Goal: Browse casually: Explore the website without a specific task or goal

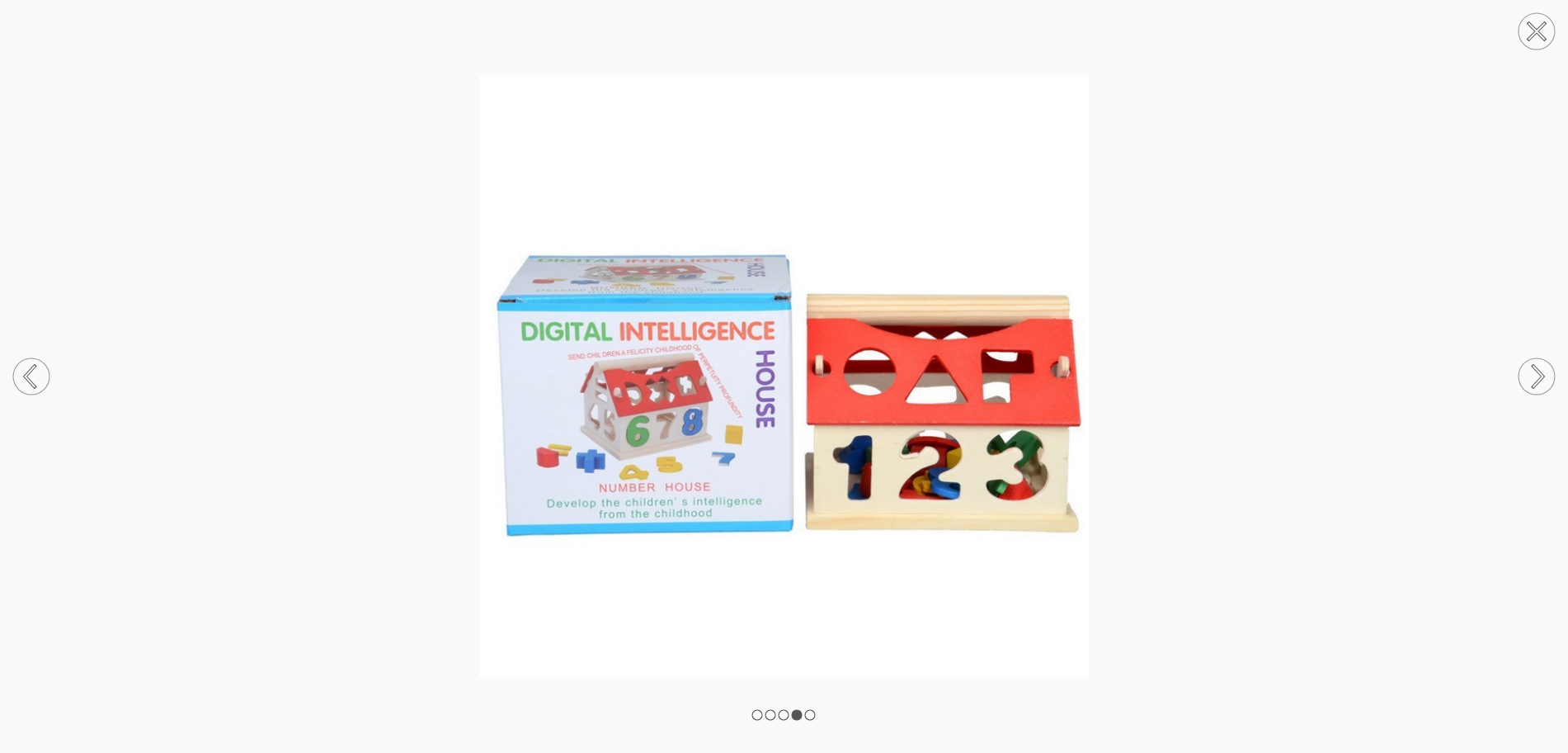
click at [1225, 206] on img at bounding box center [784, 376] width 1568 height 602
click at [1199, 215] on img at bounding box center [784, 376] width 1568 height 602
click at [1532, 28] on icon at bounding box center [1537, 31] width 63 height 63
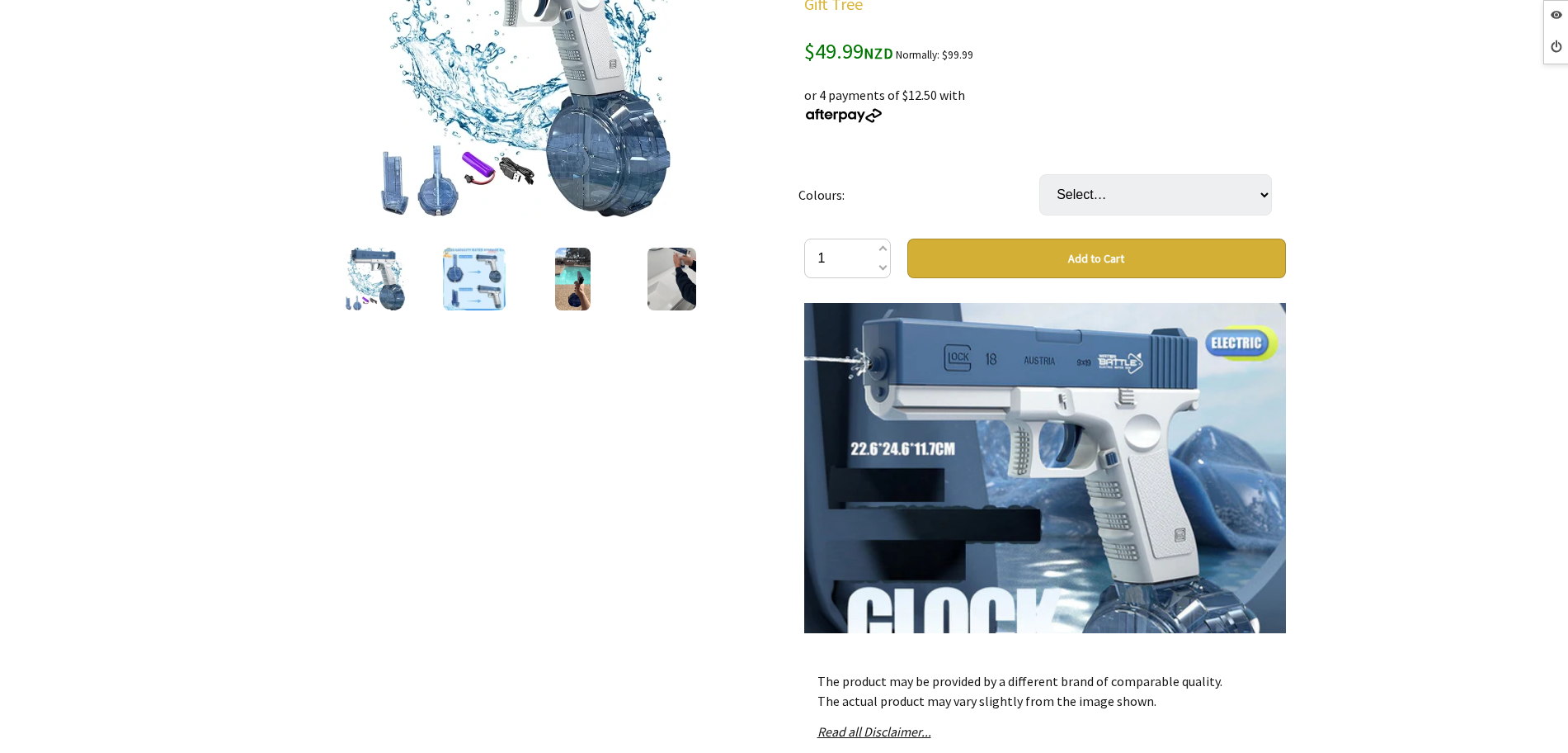
scroll to position [2889, 0]
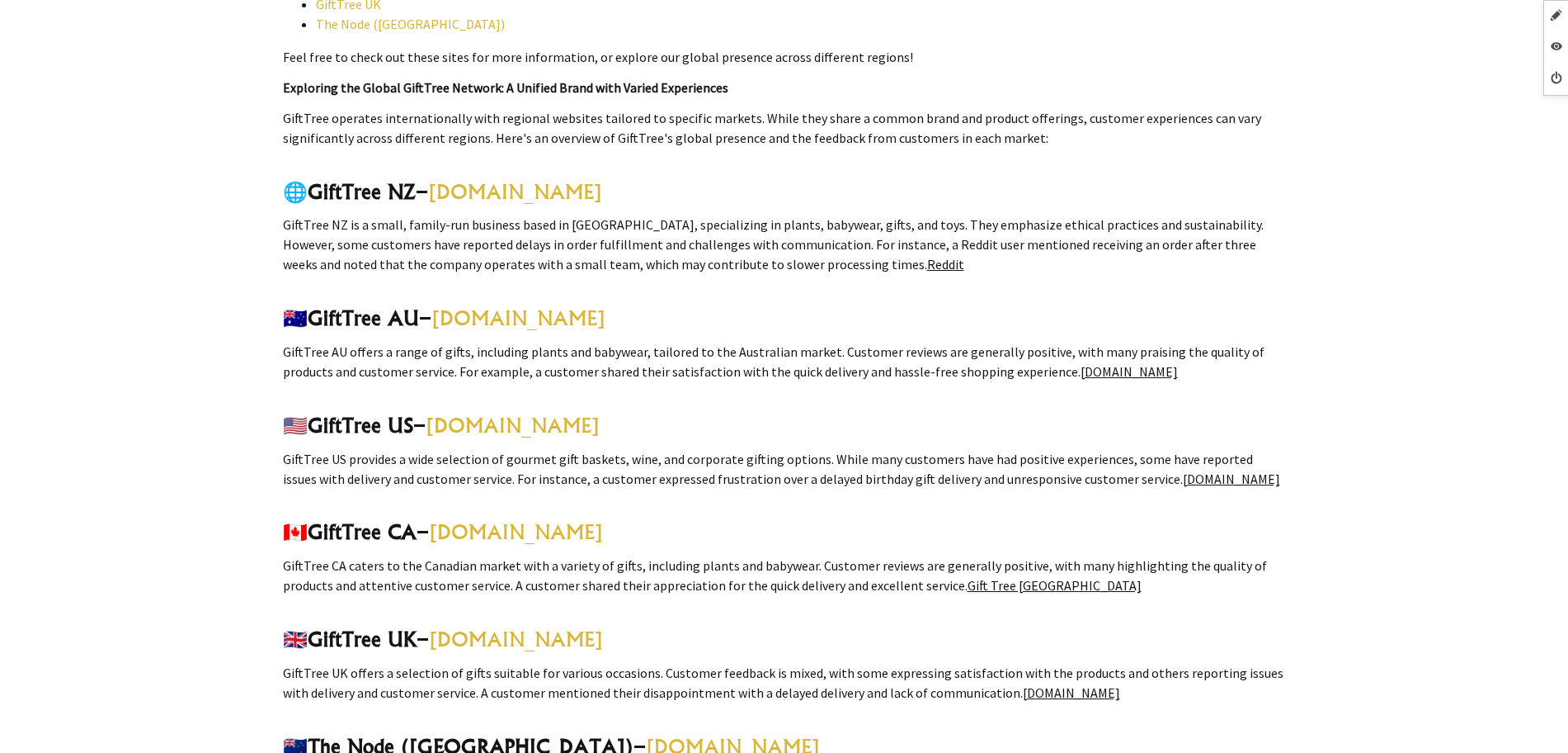
scroll to position [2653, 0]
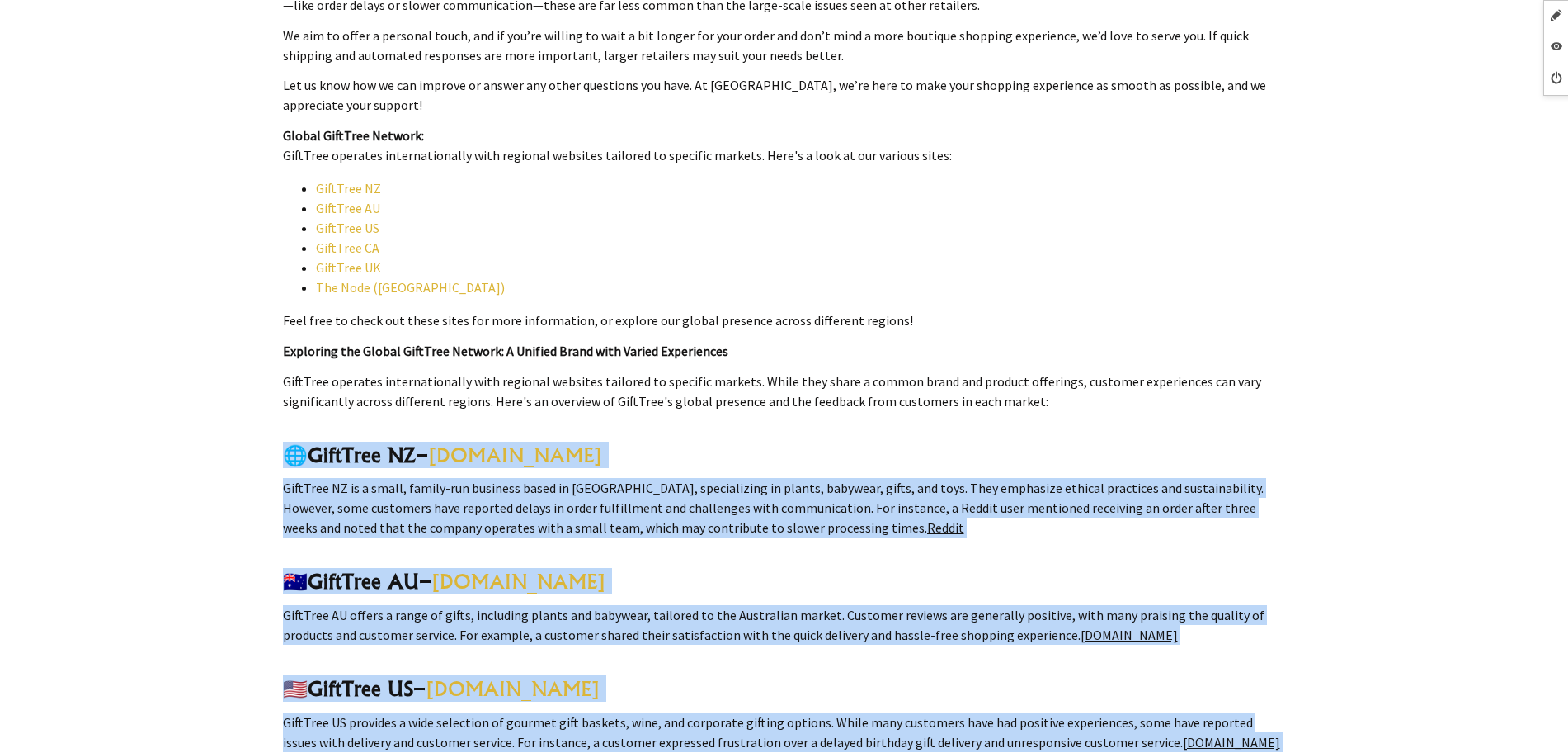
drag, startPoint x: 1094, startPoint y: 614, endPoint x: 281, endPoint y: 441, distance: 831.2
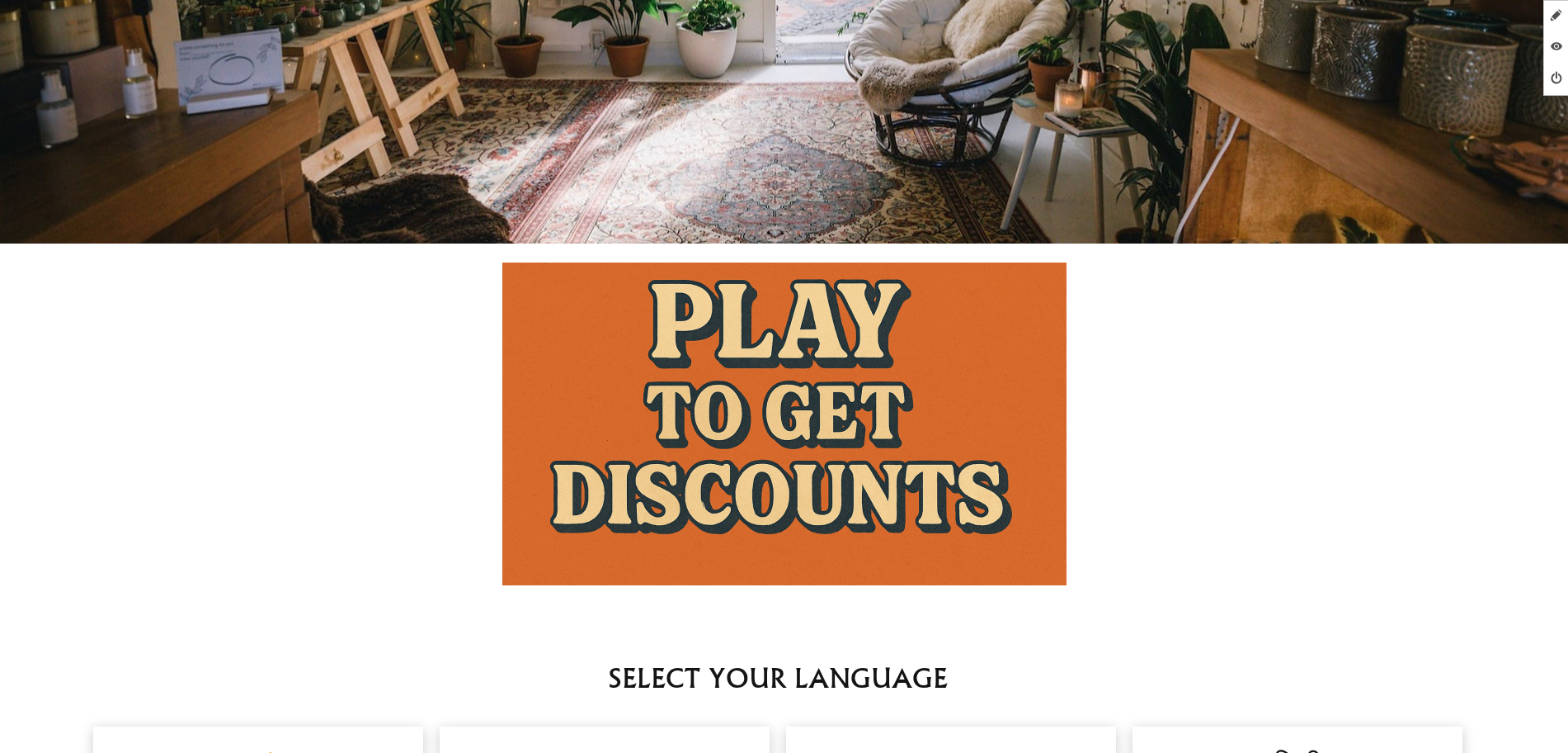
scroll to position [1032, 0]
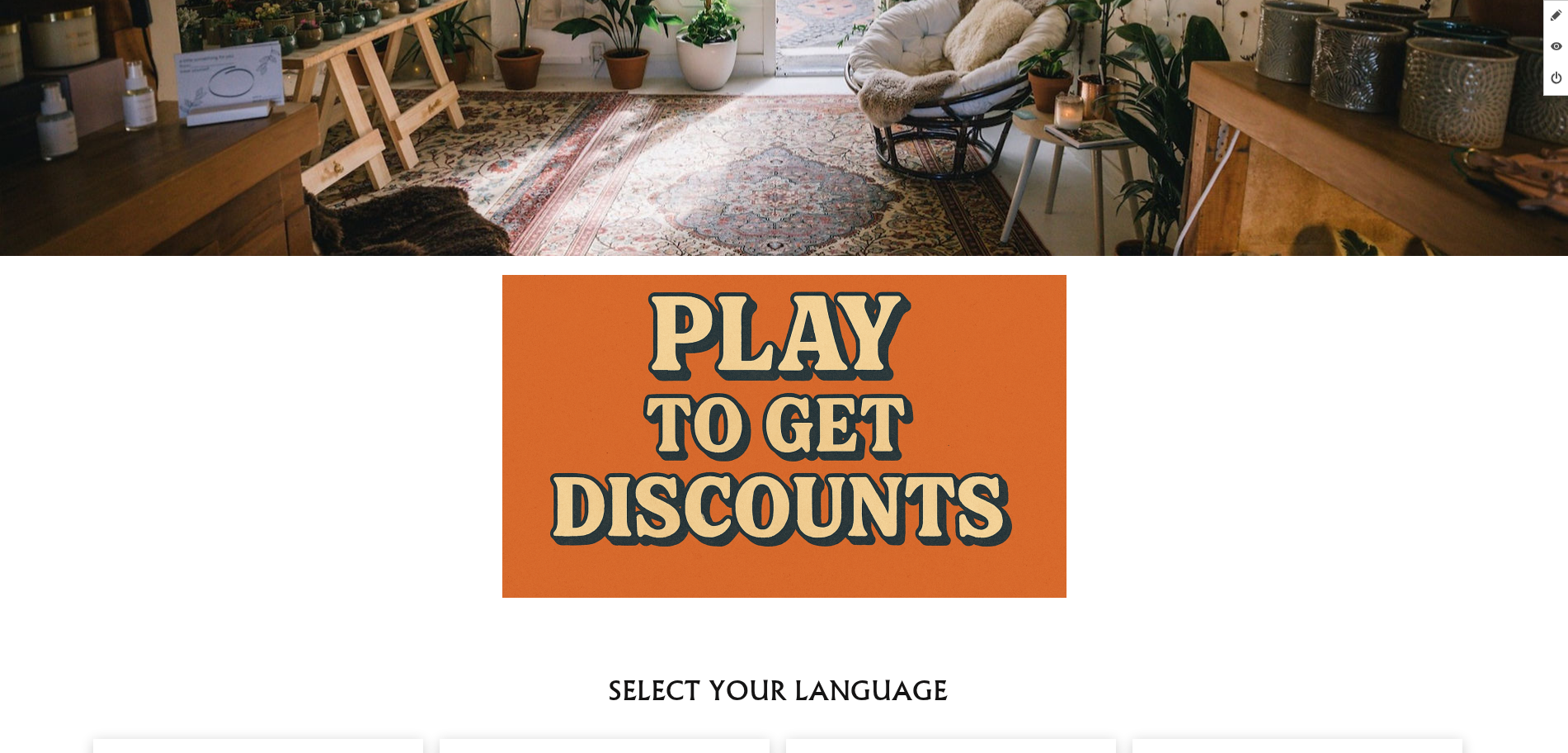
click at [772, 373] on img at bounding box center [784, 436] width 564 height 323
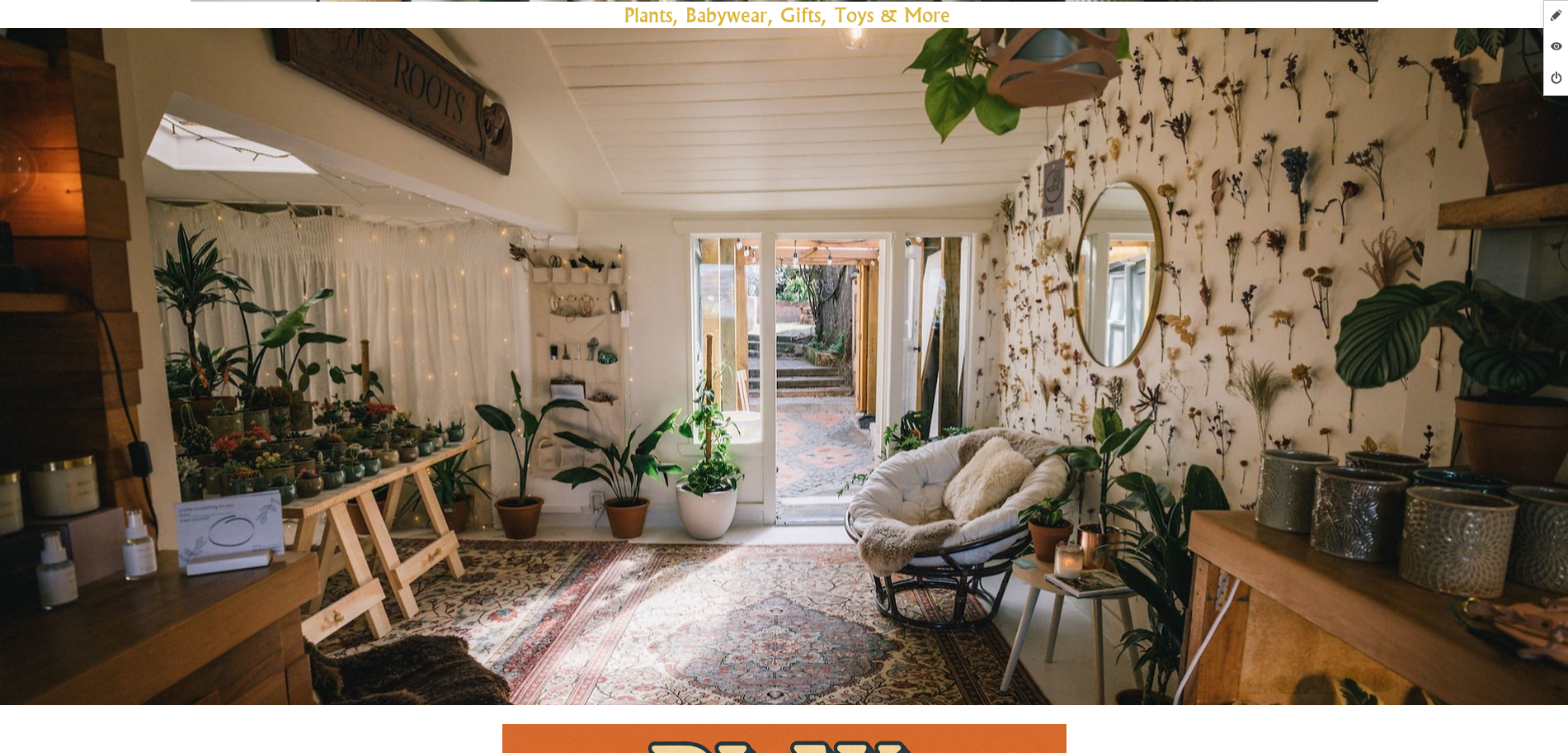
scroll to position [619, 0]
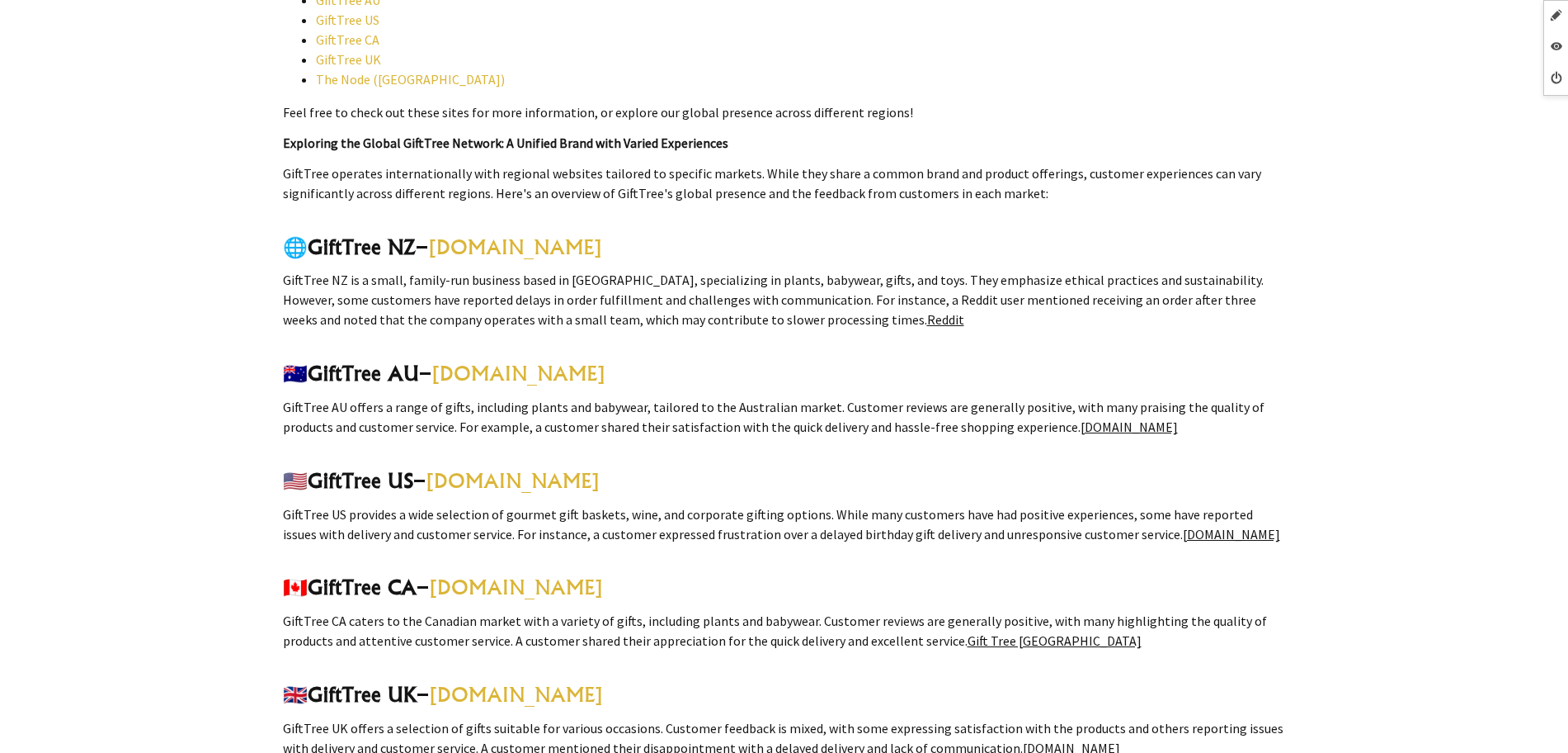
scroll to position [2856, 0]
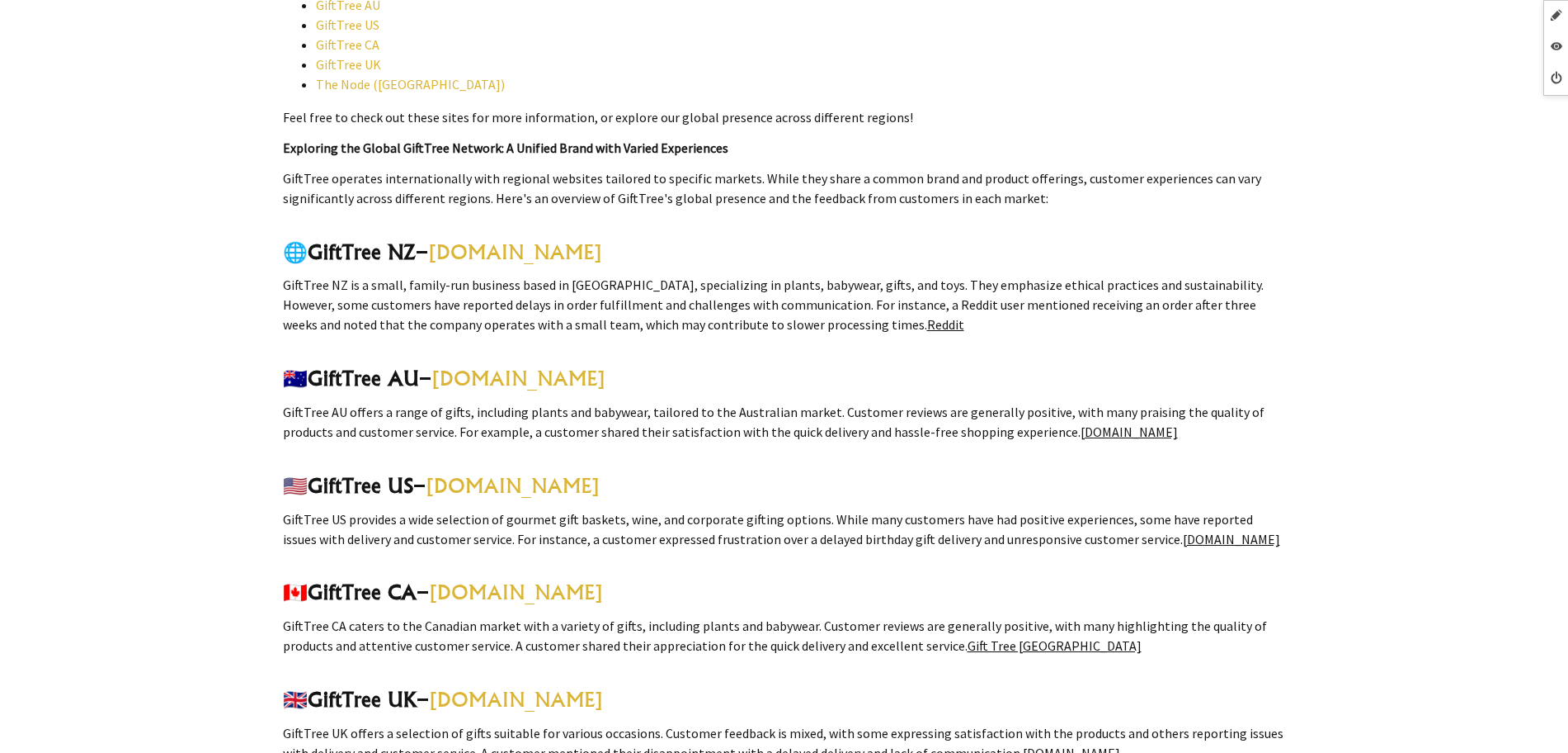
drag, startPoint x: 716, startPoint y: 222, endPoint x: 272, endPoint y: 226, distance: 444.0
copy div "🌐 LoreMips DO – sitametc.ad.el SeddOeiu TE in u labor, etdolo-mag aliquaen admi…"
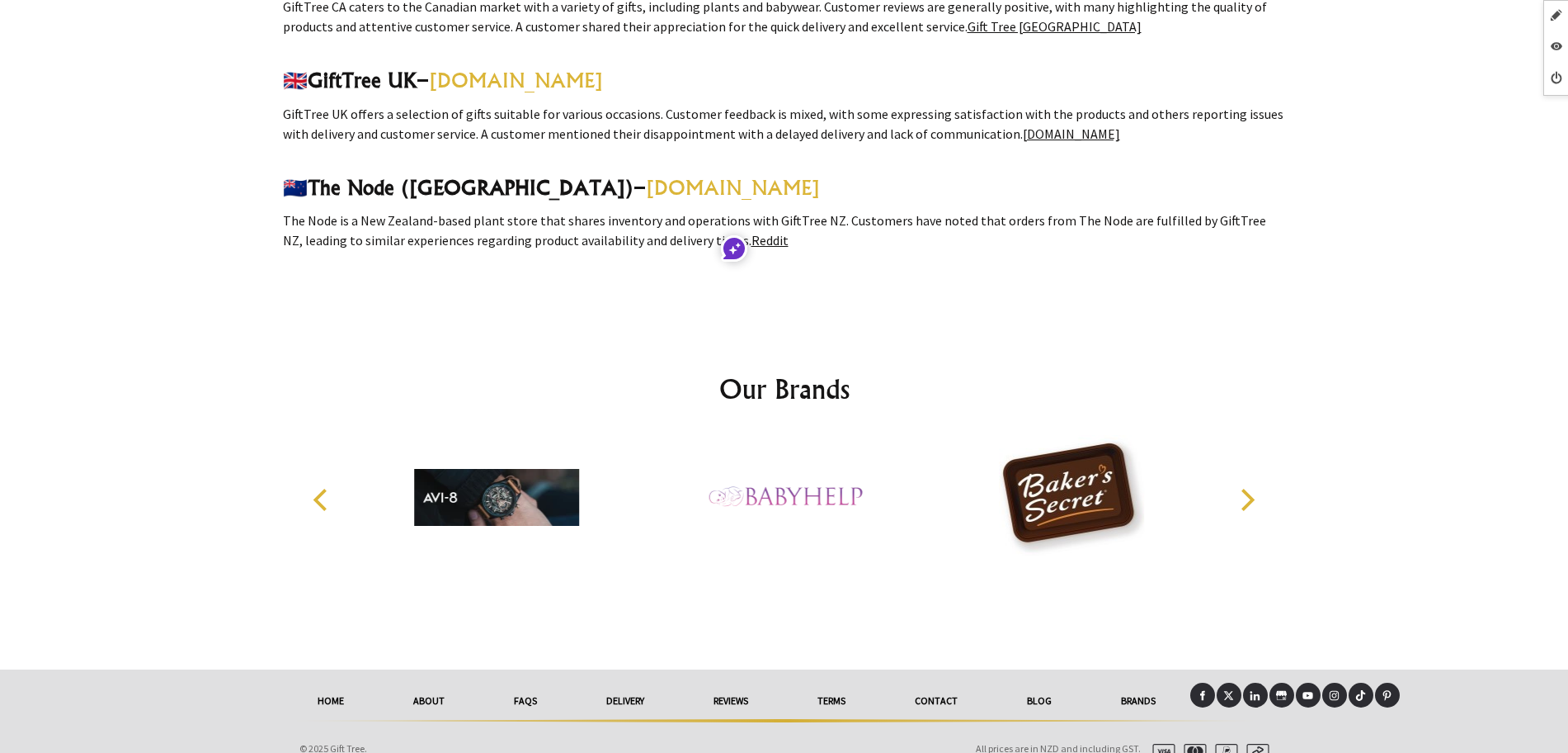
scroll to position [3476, 0]
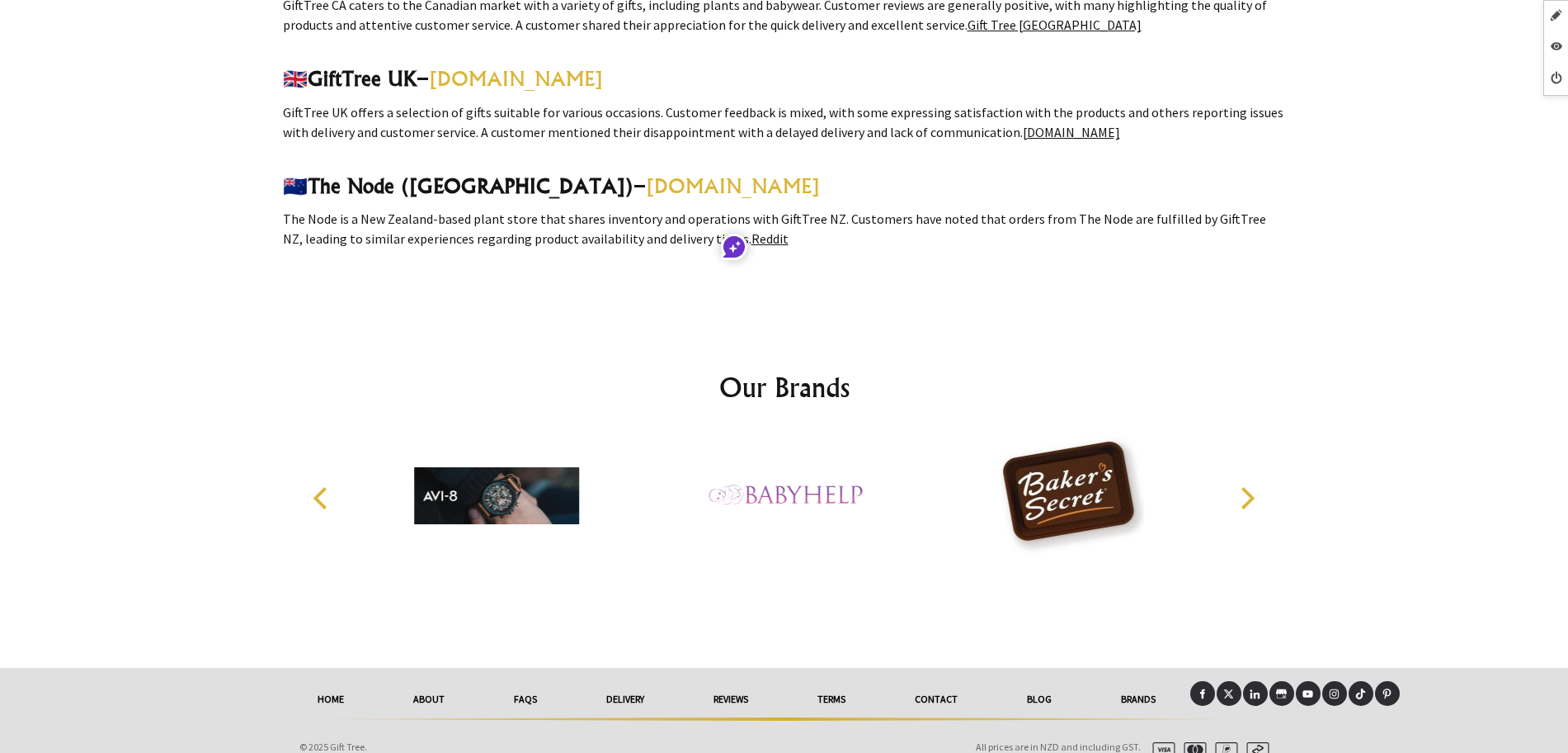
click at [1204, 689] on icon at bounding box center [1203, 694] width 5 height 9
click at [1225, 689] on icon at bounding box center [1229, 694] width 9 height 9
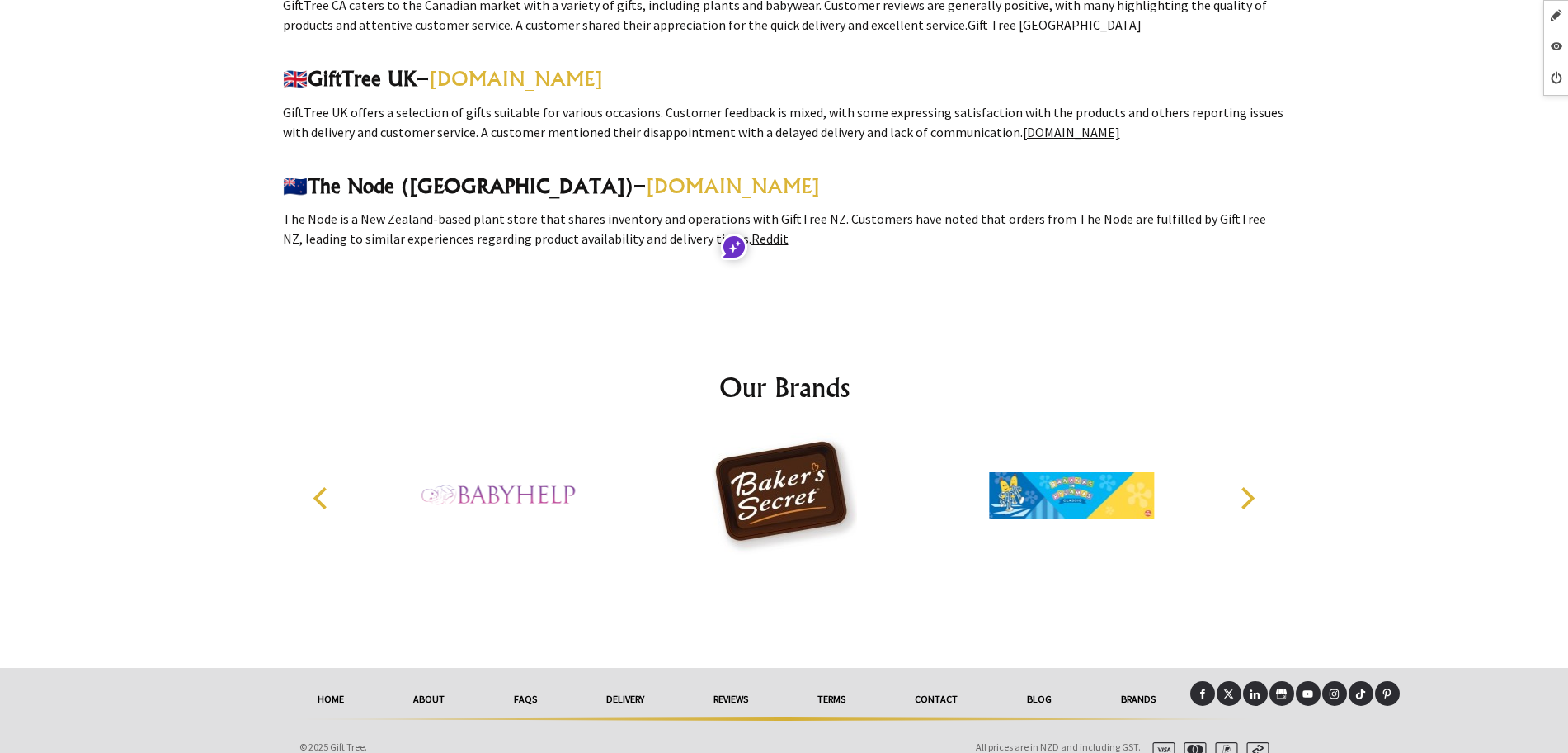
click at [1303, 688] on icon at bounding box center [1308, 694] width 10 height 10
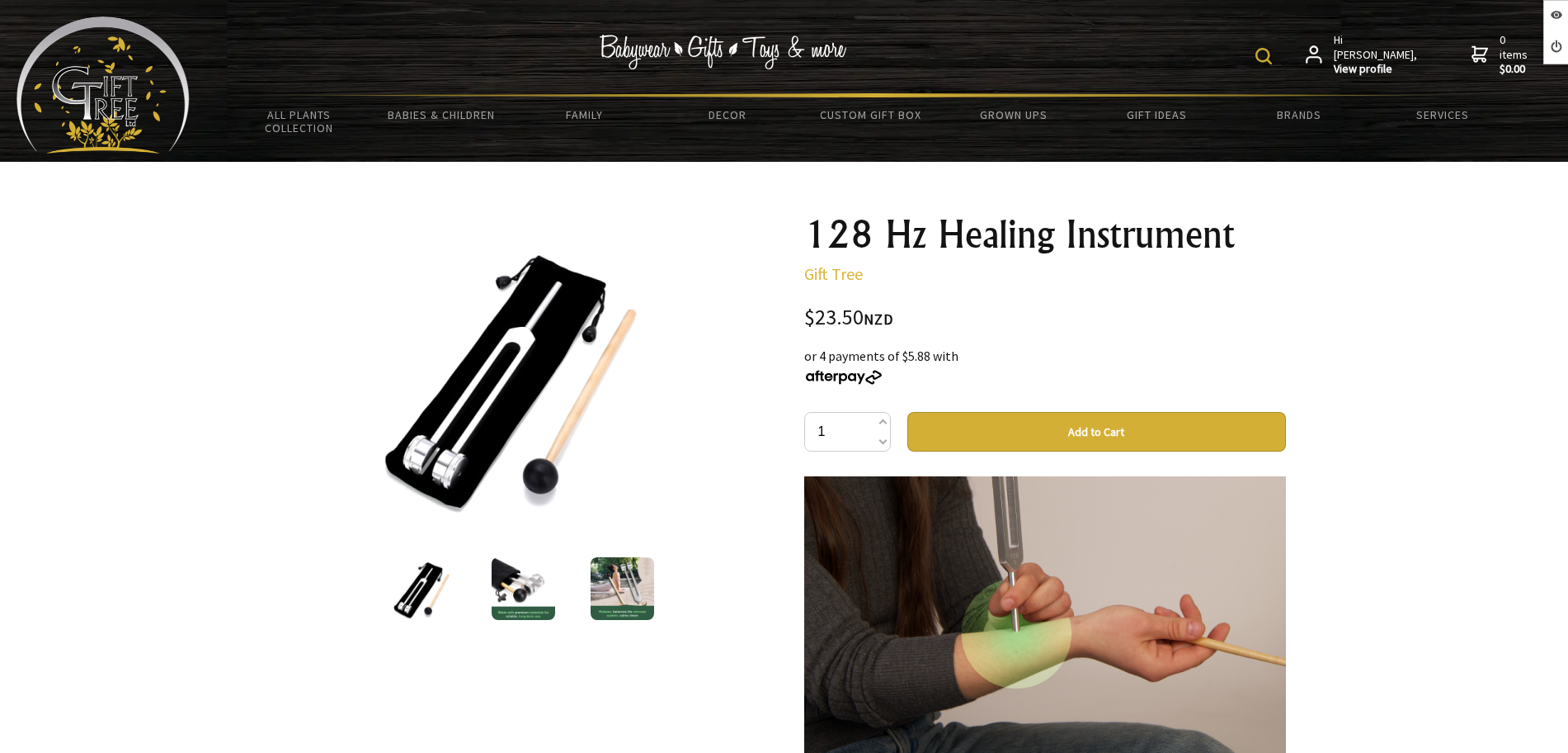
scroll to position [1960, 0]
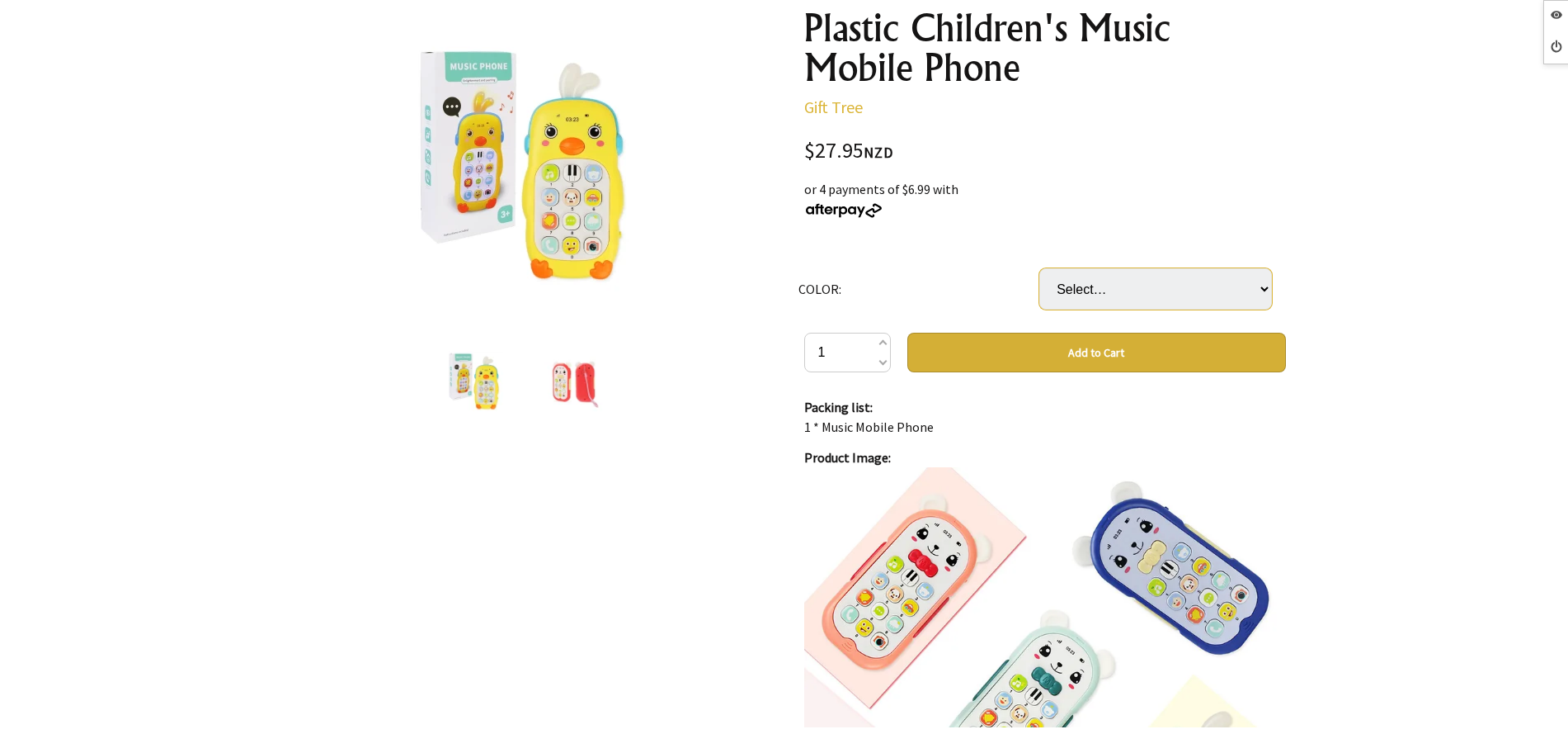
click at [1119, 283] on select "Select… (Bear Blue Boxed Bear Light Blue Boxed Bear Light Pink Boxed Bear Pink …" at bounding box center [1156, 289] width 232 height 41
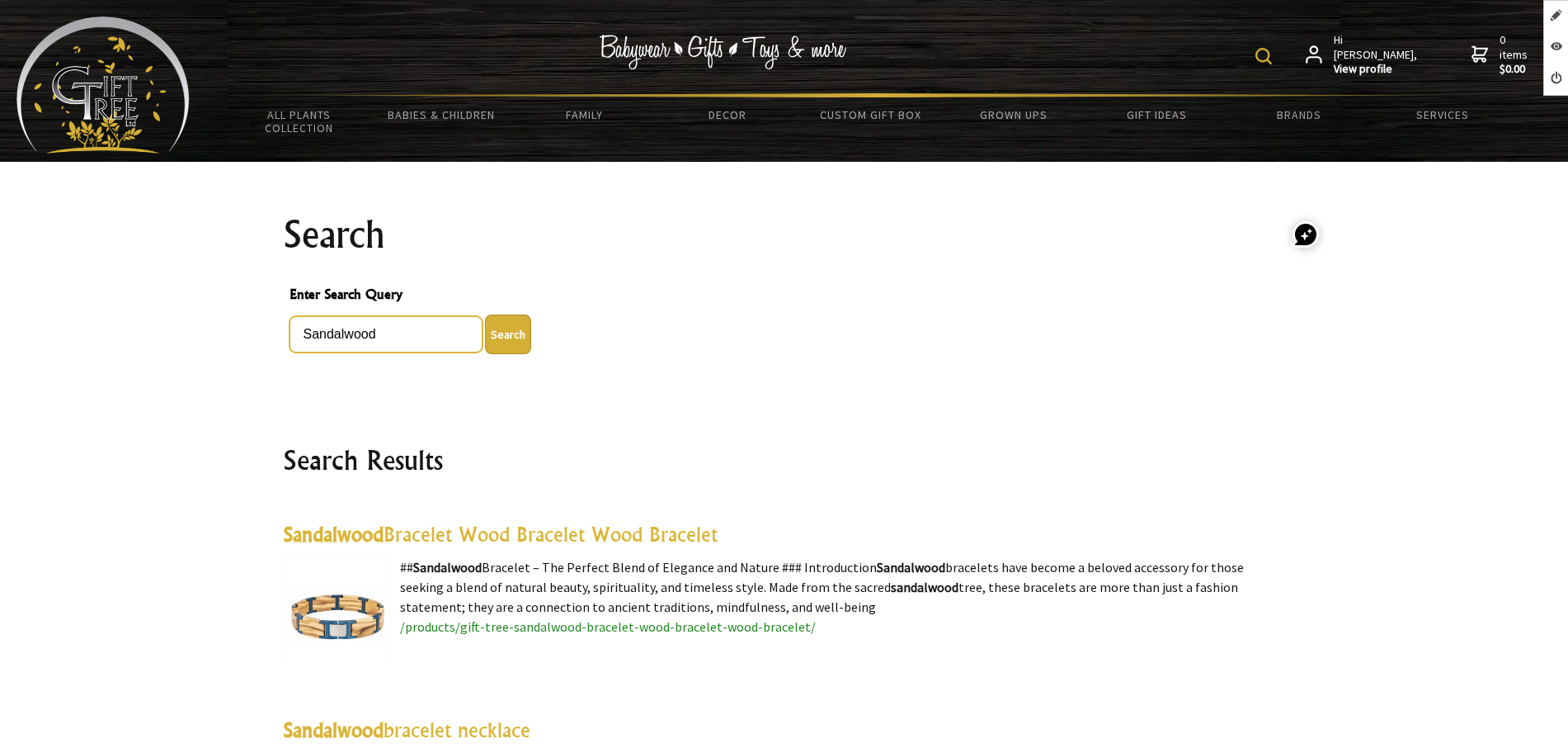
drag, startPoint x: 389, startPoint y: 333, endPoint x: 284, endPoint y: 328, distance: 105.1
click at [284, 328] on div "Enter Search Query Sandalwood Search" at bounding box center [784, 319] width 1003 height 84
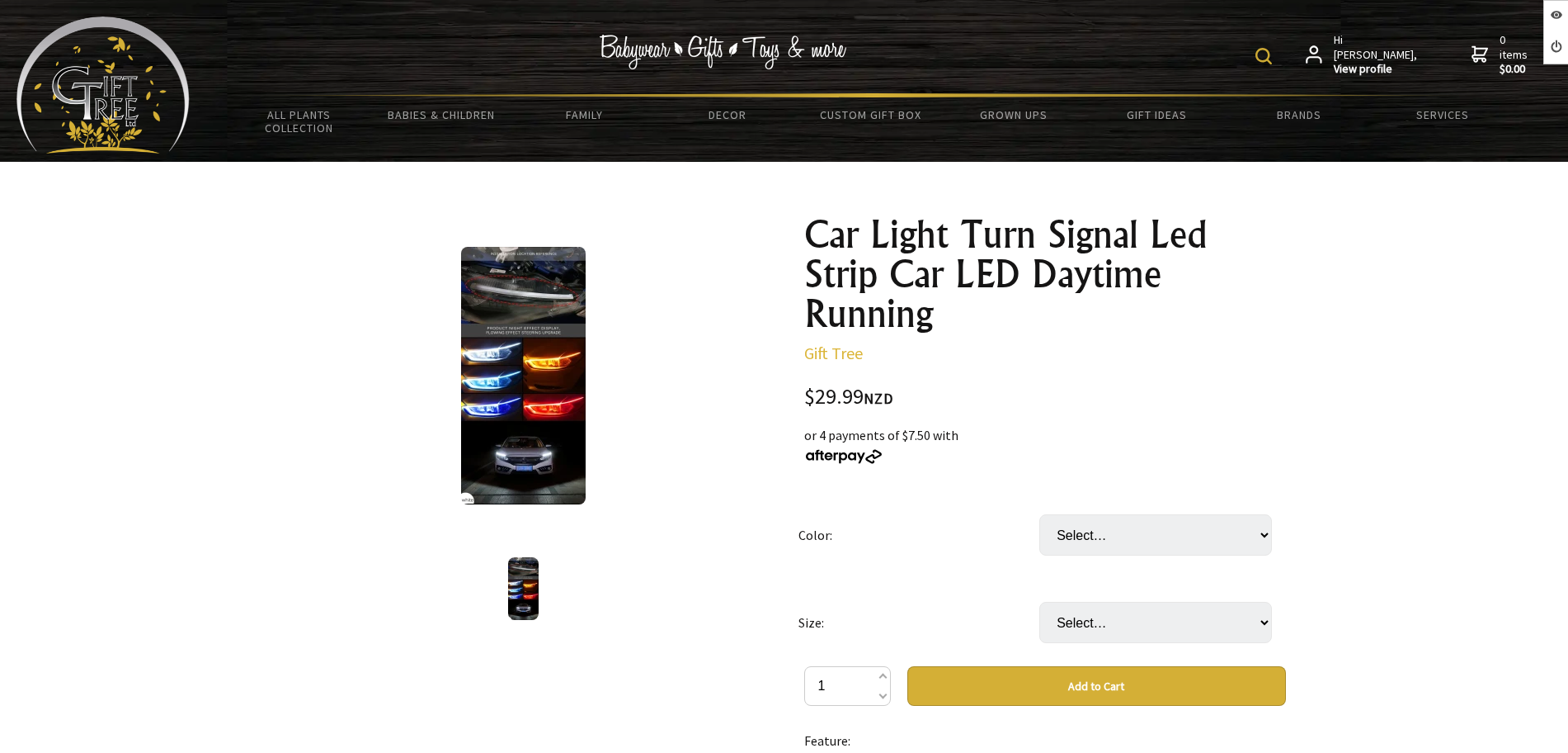
click at [999, 605] on td "Size:" at bounding box center [919, 623] width 241 height 88
click at [1079, 629] on select "Select… 30cm 45cm (+ $4.99) 60cm (+ $9.99)" at bounding box center [1156, 622] width 232 height 41
select select "60cm"
click at [1039, 601] on select "Select… 30cm 45cm (+ $4.99) 60cm (+ $9.99)" at bounding box center [1156, 622] width 232 height 41
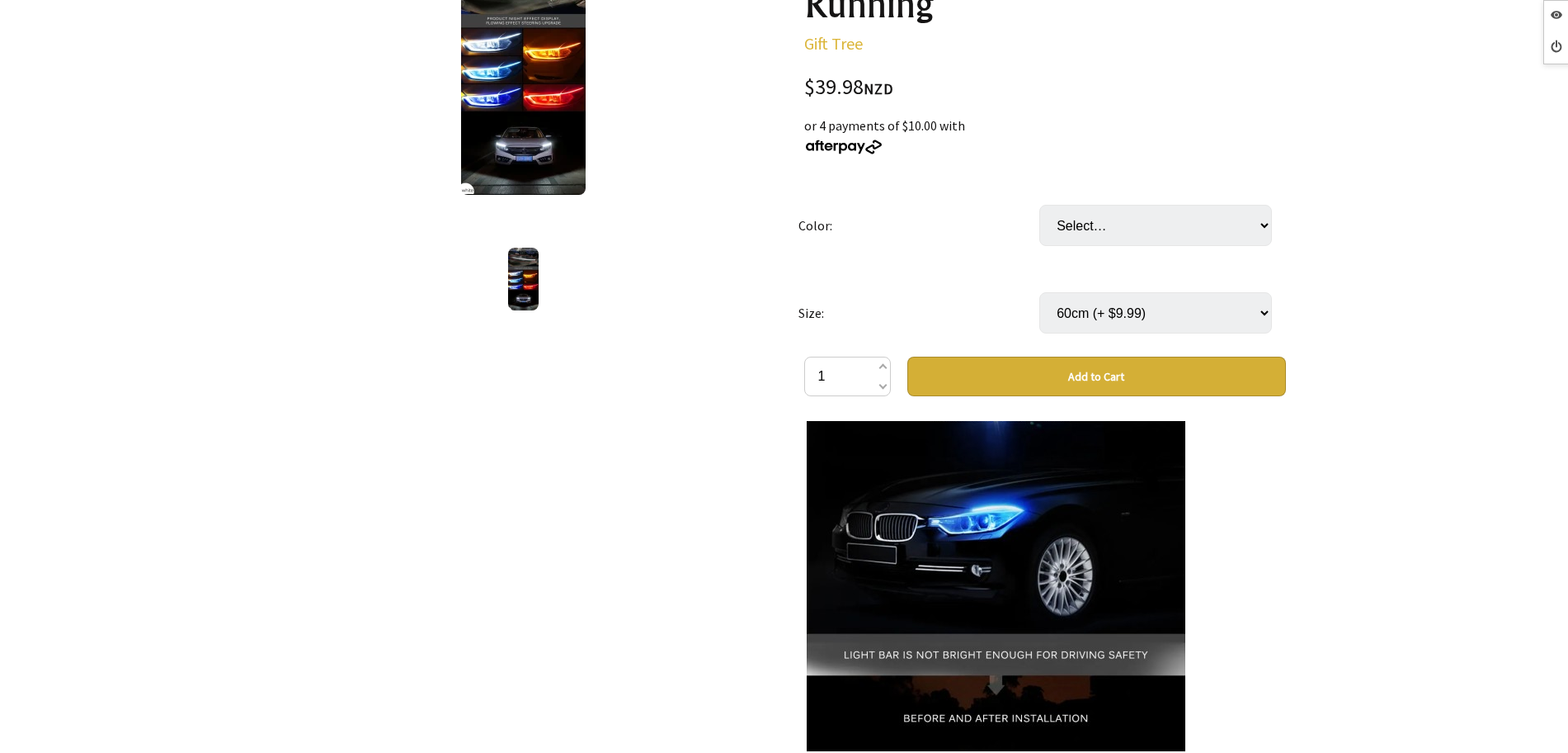
scroll to position [516, 0]
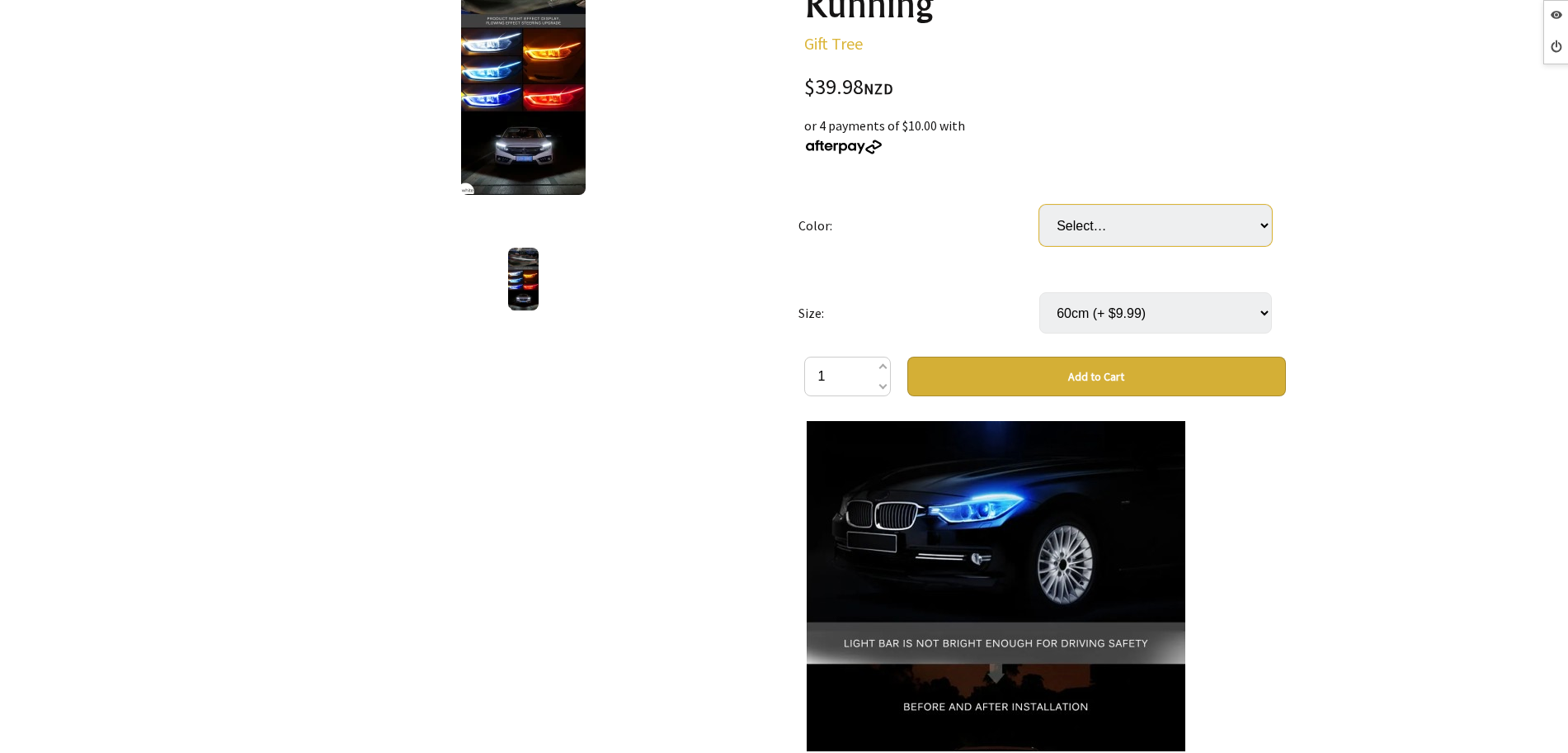
click at [1154, 224] on select "Select… Blue to Yellow Light Blue to Yellow Purple to Yellow" at bounding box center [1156, 226] width 232 height 41
drag, startPoint x: 1019, startPoint y: 249, endPoint x: 1065, endPoint y: 177, distance: 85.4
click at [1089, 249] on tr "Color: Select… Blue to Yellow Light Blue to Yellow Purple to Yellow" at bounding box center [1039, 226] width 482 height 88
drag, startPoint x: 1065, startPoint y: 175, endPoint x: 1083, endPoint y: 226, distance: 54.1
click at [1065, 186] on div "$39.98 NZD or 4 payments of $10.00 with Color: Select… Blue to Yellow Light Blu…" at bounding box center [1045, 582] width 482 height 1011
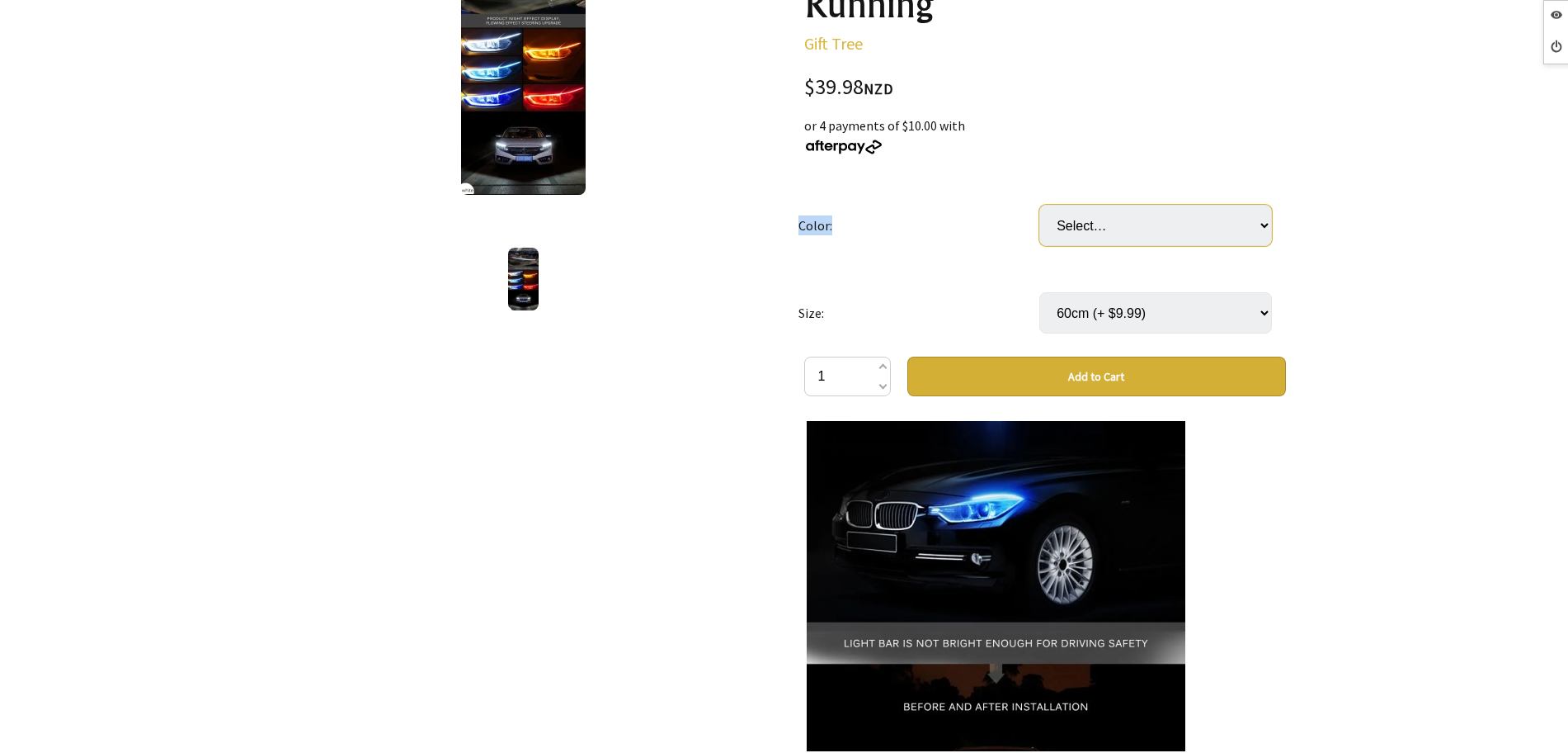
click at [1083, 227] on select "Select… Blue to Yellow Light Blue to Yellow Purple to Yellow" at bounding box center [1156, 226] width 232 height 41
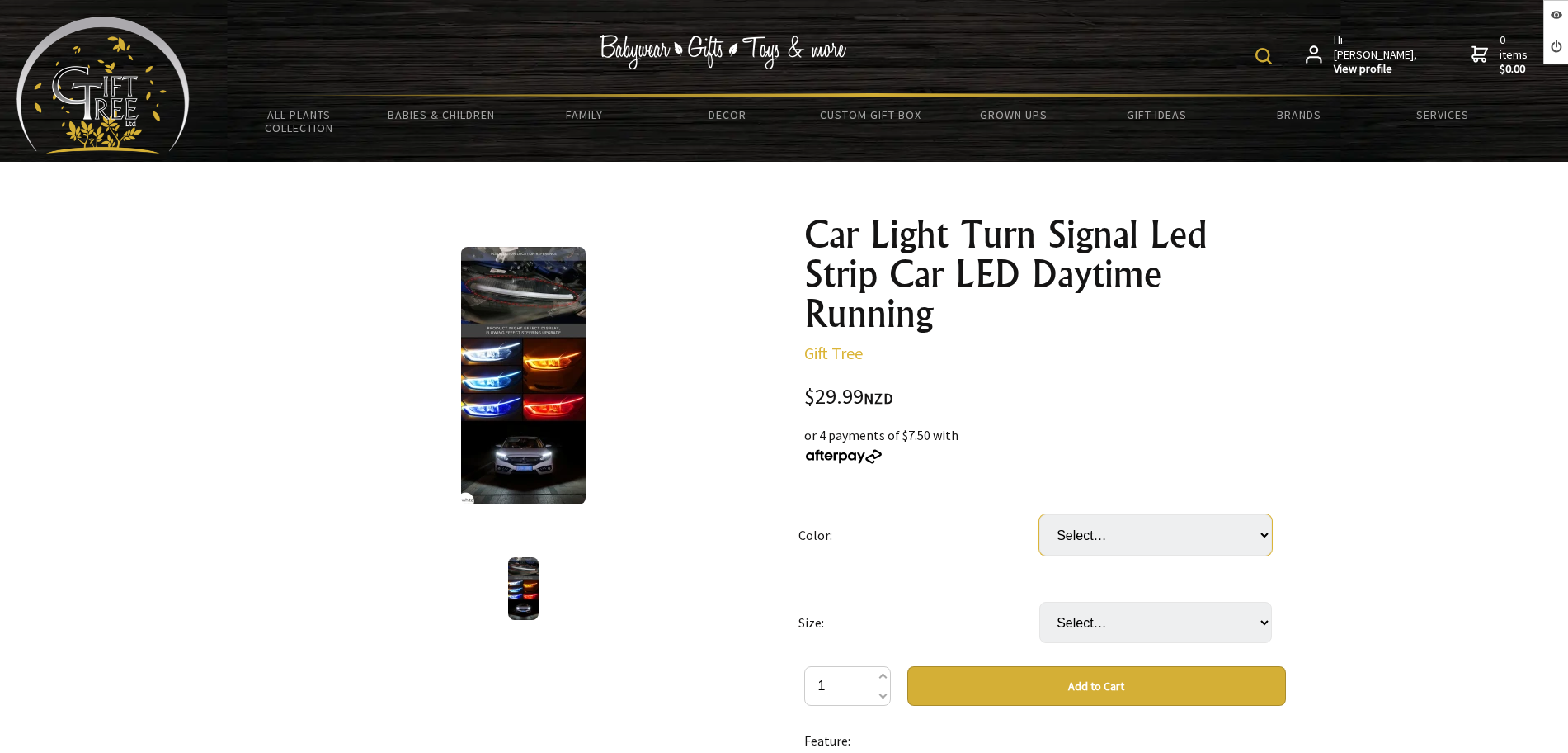
click at [1123, 540] on select "Select… Blue to Yellow Light Blue to Yellow Purple to Yellow" at bounding box center [1156, 535] width 232 height 41
drag, startPoint x: 931, startPoint y: 570, endPoint x: 1041, endPoint y: 640, distance: 130.4
click at [931, 570] on td "Color:" at bounding box center [919, 535] width 241 height 88
click at [1100, 637] on select "Select… 30cm 45cm (+ $4.99) 60cm (+ $9.99)" at bounding box center [1156, 622] width 232 height 41
select select "60cm"
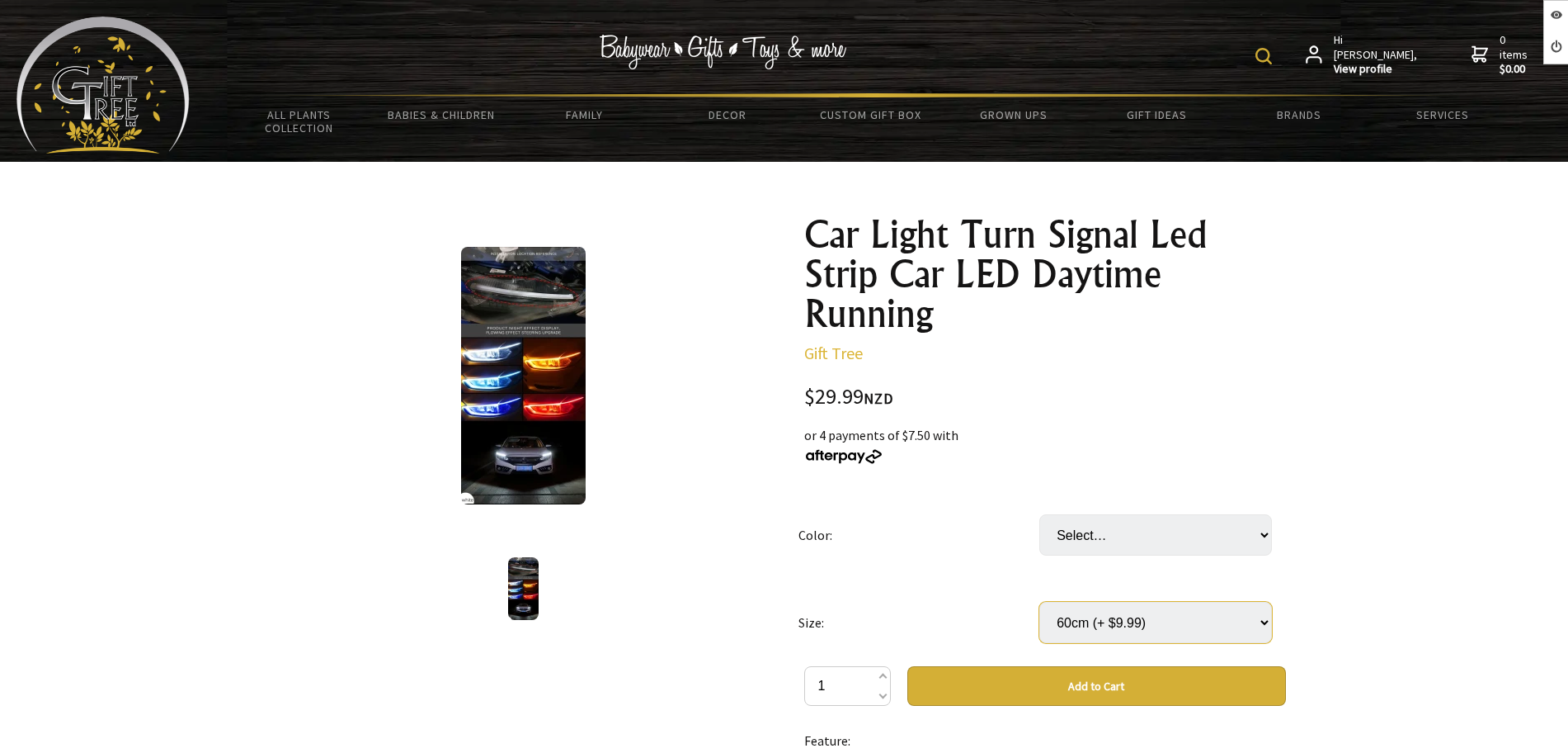
click at [1039, 601] on select "Select… 30cm 45cm (+ $4.99) 60cm (+ $9.99)" at bounding box center [1156, 622] width 232 height 41
click at [1107, 535] on select "Select… Blue to Yellow Light Blue to Yellow Purple to Yellow" at bounding box center [1156, 535] width 232 height 41
select select "Purple to Yellow"
click at [1039, 514] on select "Select… Blue to Yellow Light Blue to Yellow Purple to Yellow" at bounding box center [1156, 535] width 232 height 41
click at [344, 458] on div at bounding box center [524, 375] width 482 height 321
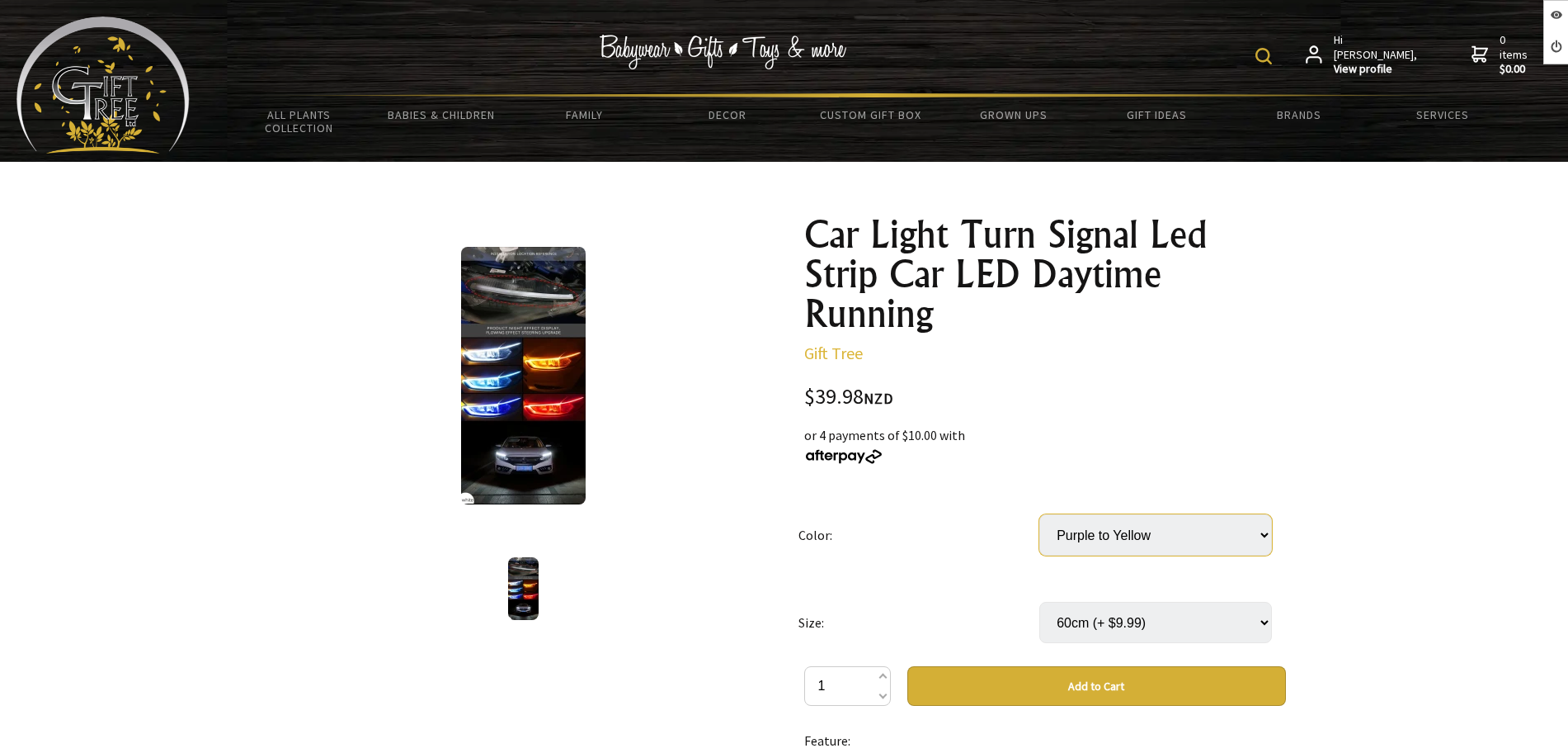
click at [1119, 538] on select "Select… Blue to Yellow Light Blue to Yellow Purple to Yellow" at bounding box center [1156, 535] width 232 height 41
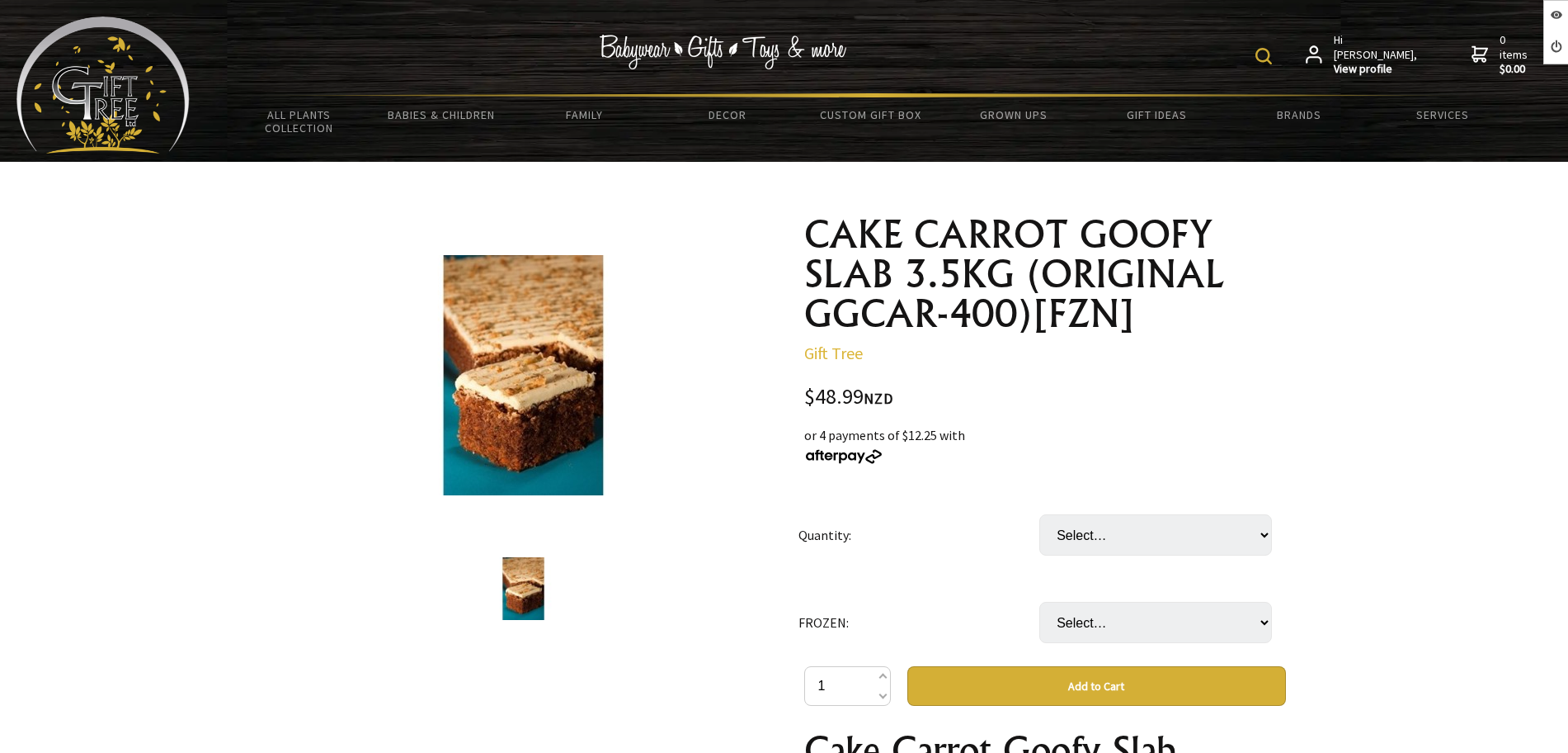
click at [1109, 533] on select "Select… SLB CTN(4xSLB) (+ $146.97)" at bounding box center [1156, 535] width 232 height 41
drag, startPoint x: 997, startPoint y: 606, endPoint x: 1036, endPoint y: 606, distance: 39.0
click at [997, 606] on td "FROZEN:" at bounding box center [919, 623] width 241 height 88
click at [1064, 606] on select "Select… only available in [GEOGRAPHIC_DATA]" at bounding box center [1156, 622] width 232 height 41
drag, startPoint x: 1014, startPoint y: 592, endPoint x: 999, endPoint y: 581, distance: 18.6
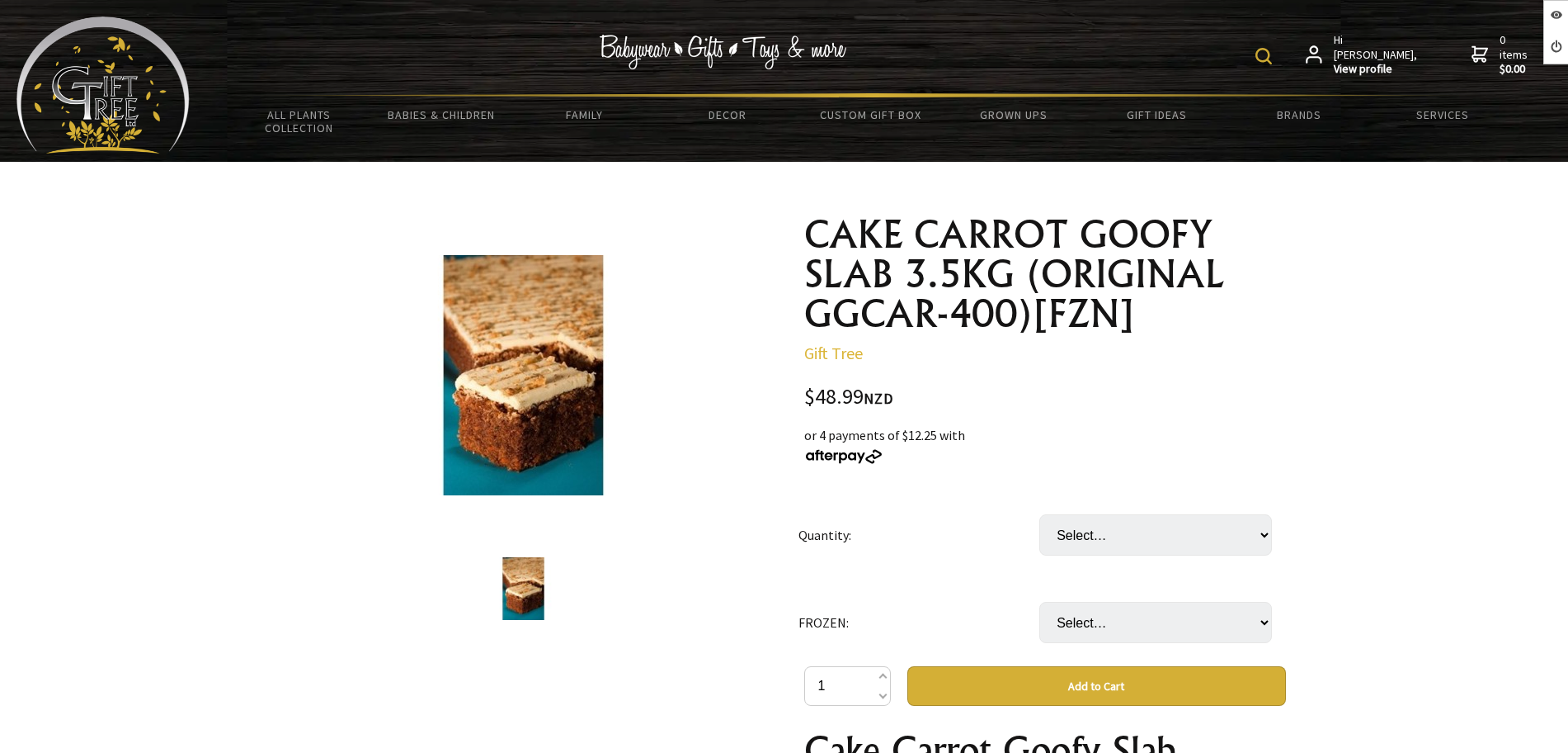
click at [1014, 592] on td "FROZEN:" at bounding box center [919, 623] width 241 height 88
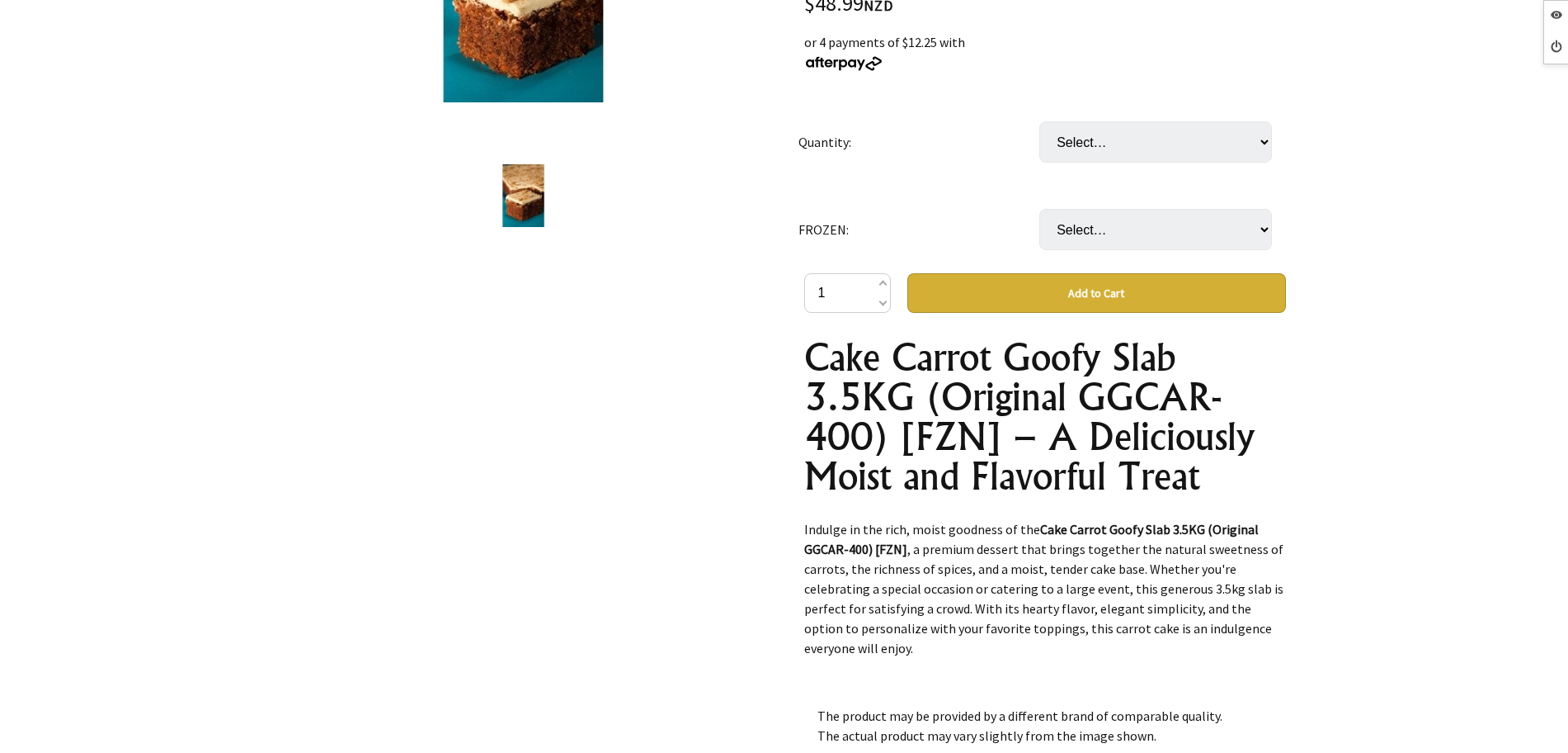
scroll to position [413, 0]
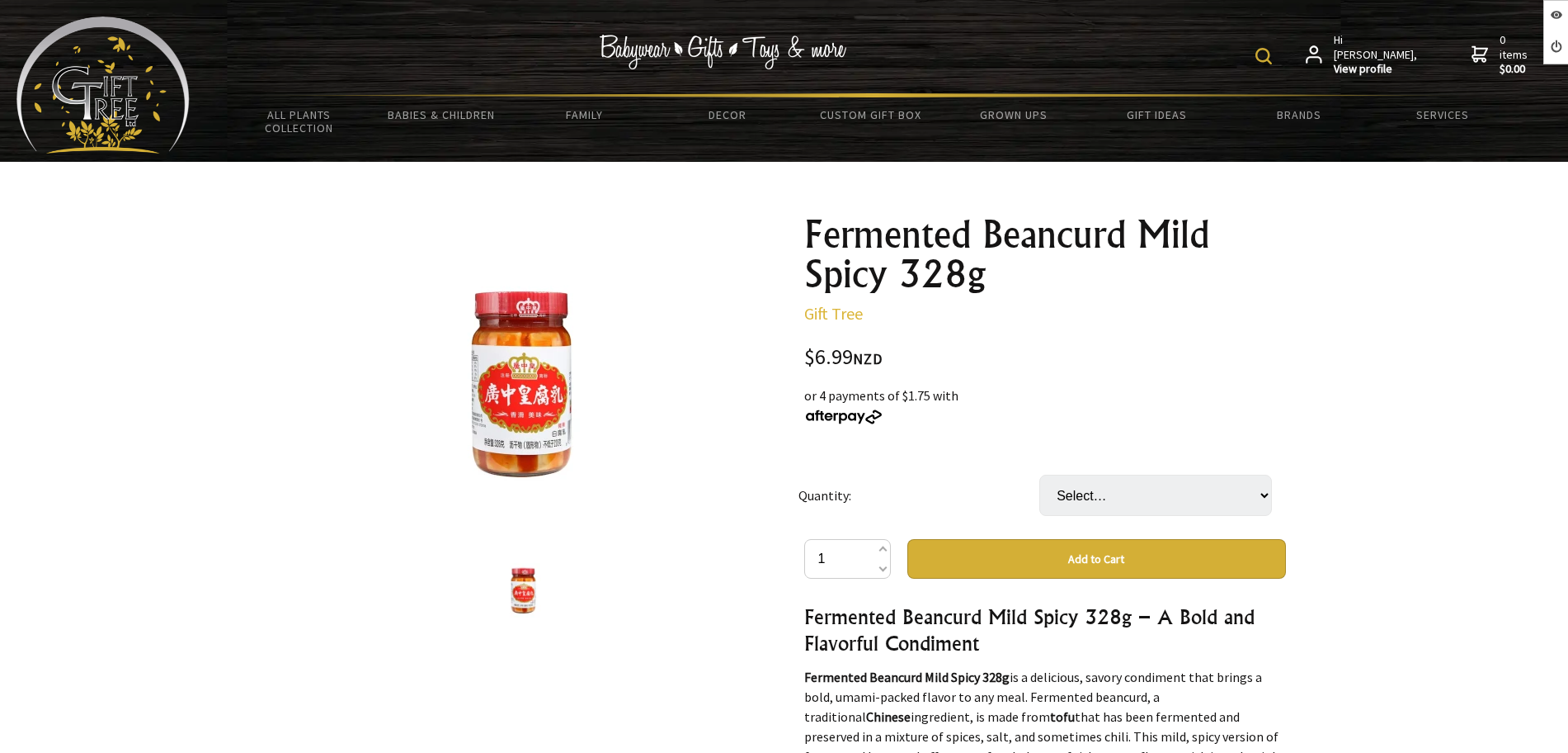
click at [1116, 525] on td "Select… 15 Unit (+ $97.86)" at bounding box center [1160, 495] width 241 height 88
click at [1124, 503] on select "Select… 15 Unit (+ $97.86)" at bounding box center [1156, 495] width 232 height 41
